Goal: Information Seeking & Learning: Learn about a topic

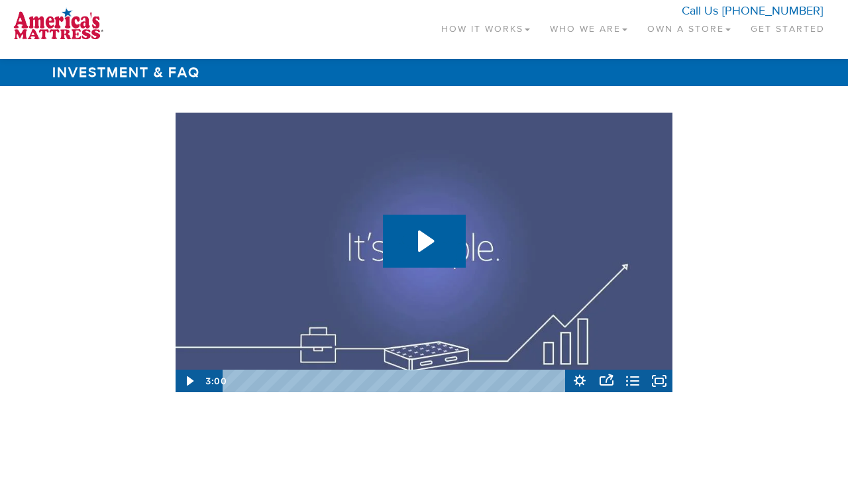
scroll to position [1983, 0]
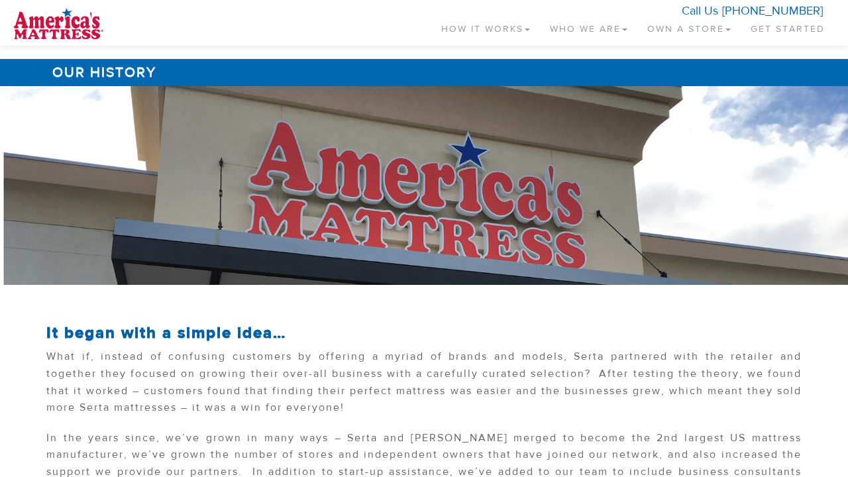
scroll to position [566, 0]
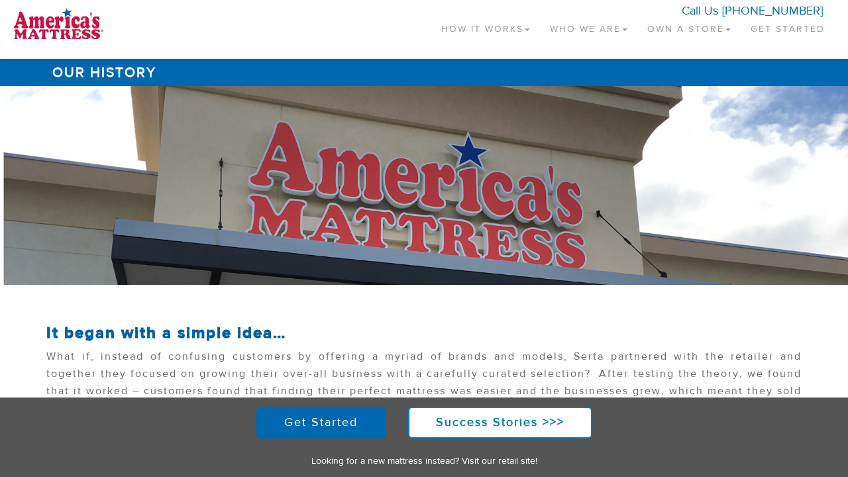
scroll to position [566, 0]
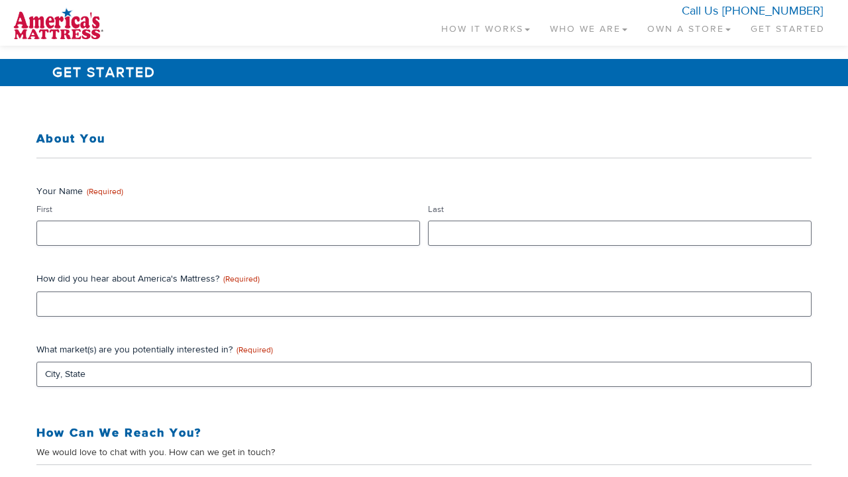
scroll to position [623, 0]
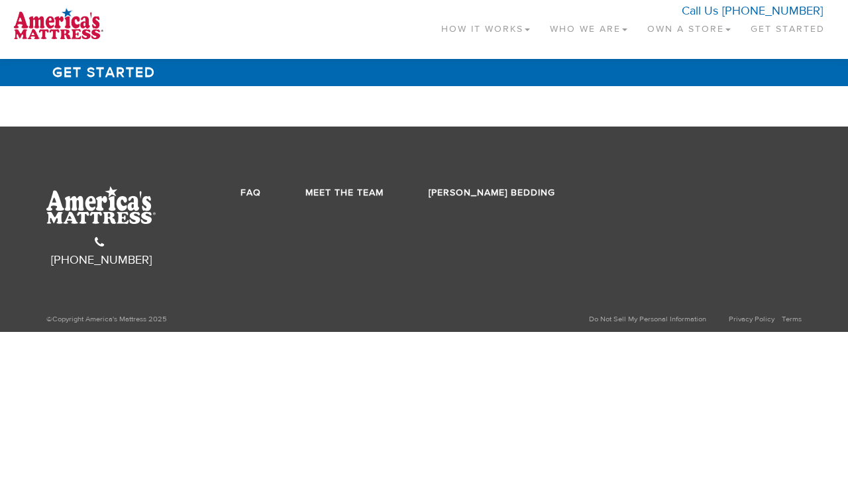
scroll to position [623, 0]
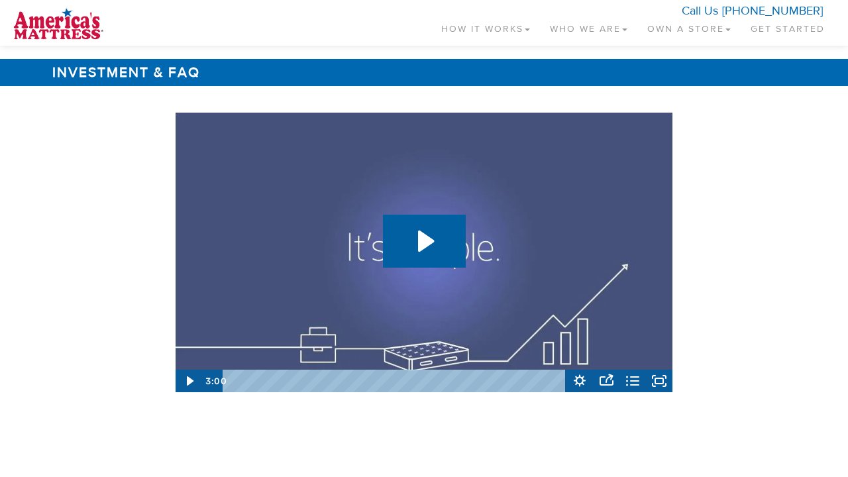
scroll to position [1983, 0]
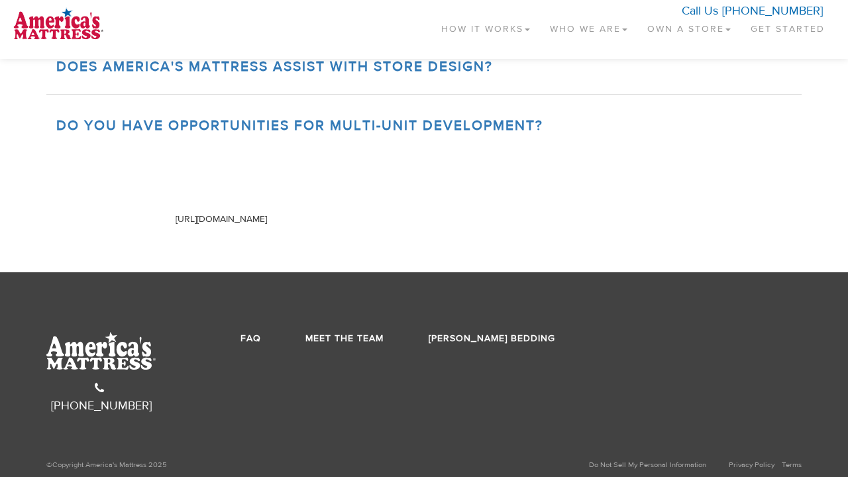
scroll to position [1982, 0]
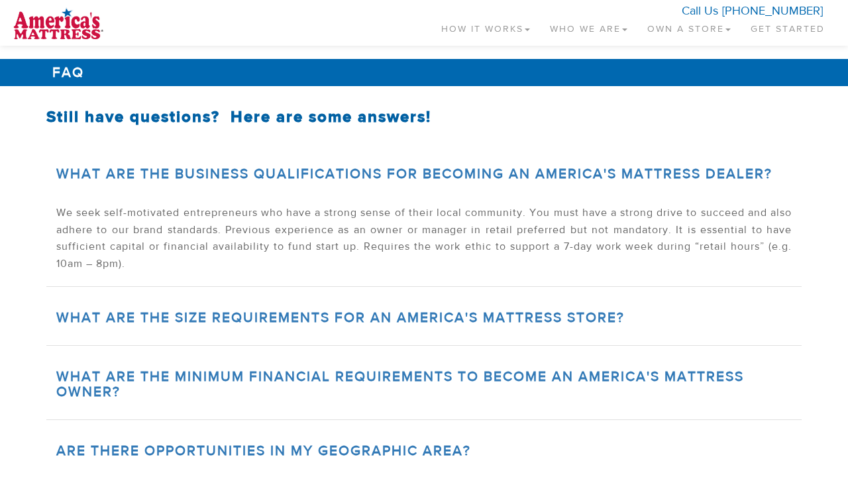
scroll to position [653, 0]
